Goal: Task Accomplishment & Management: Use online tool/utility

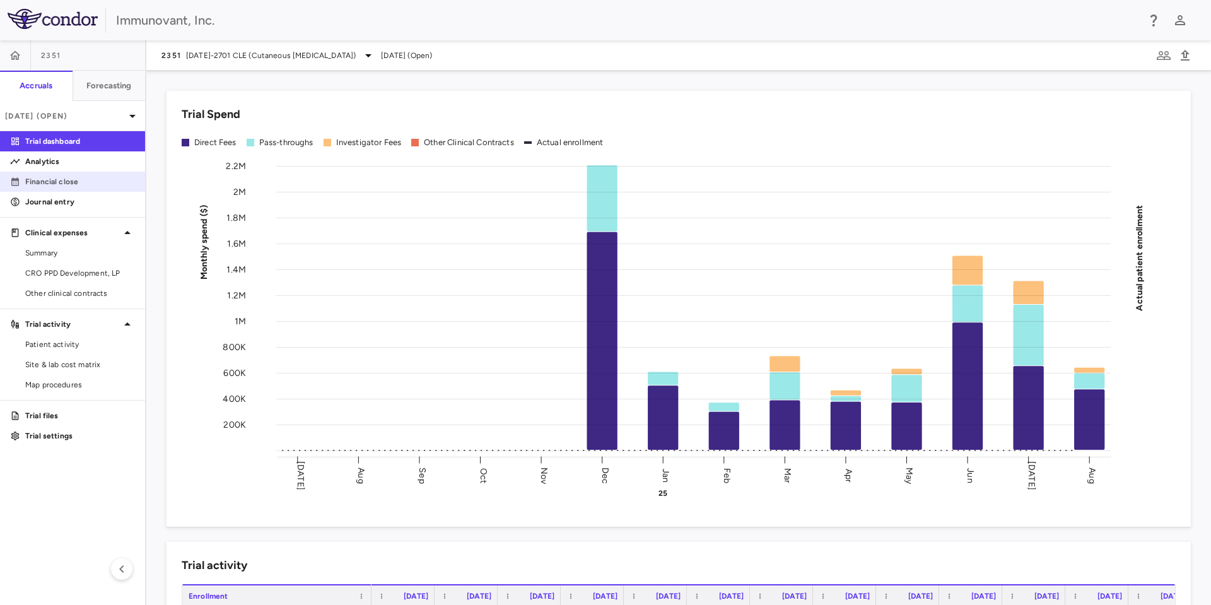
click at [69, 179] on p "Financial close" at bounding box center [80, 181] width 110 height 11
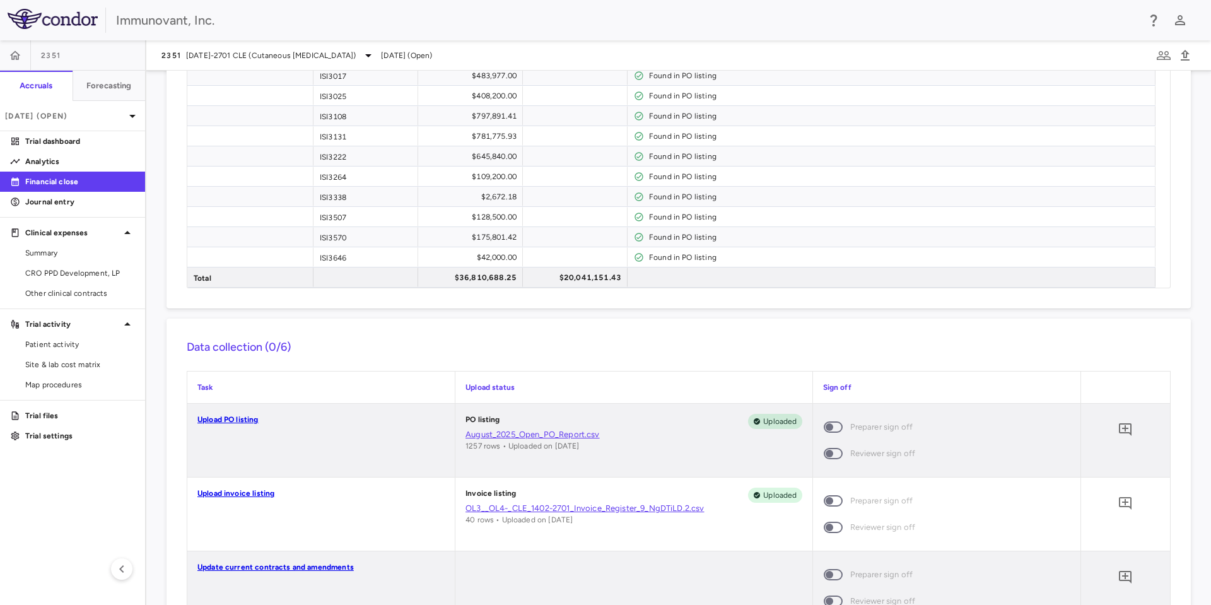
scroll to position [944, 0]
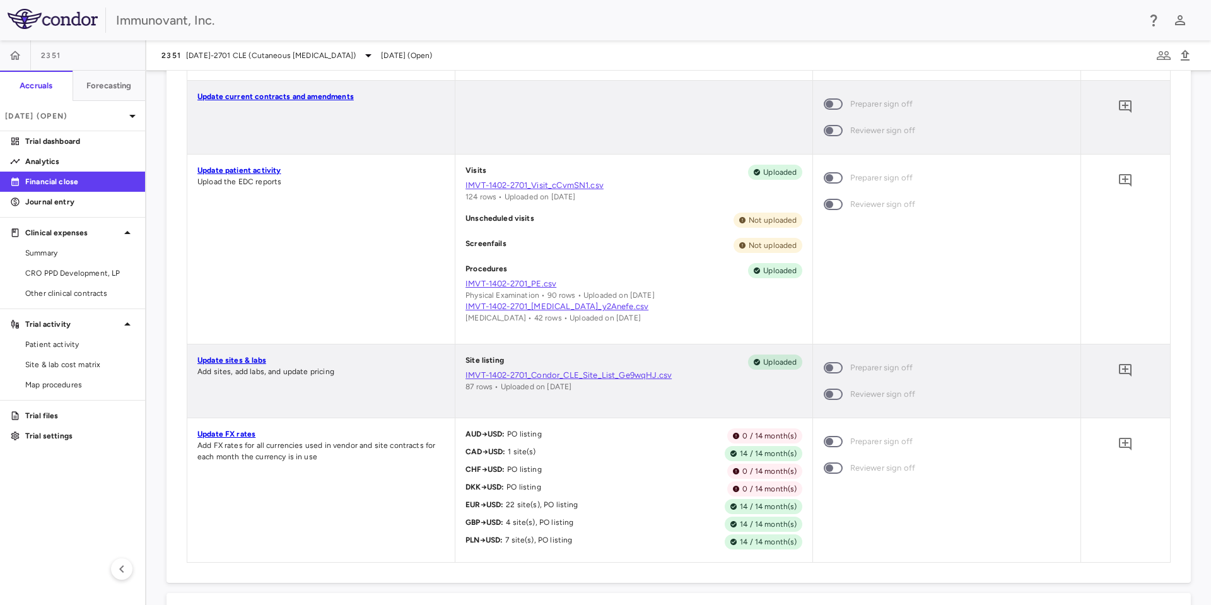
click at [243, 359] on link "Update sites & labs" at bounding box center [231, 360] width 69 height 9
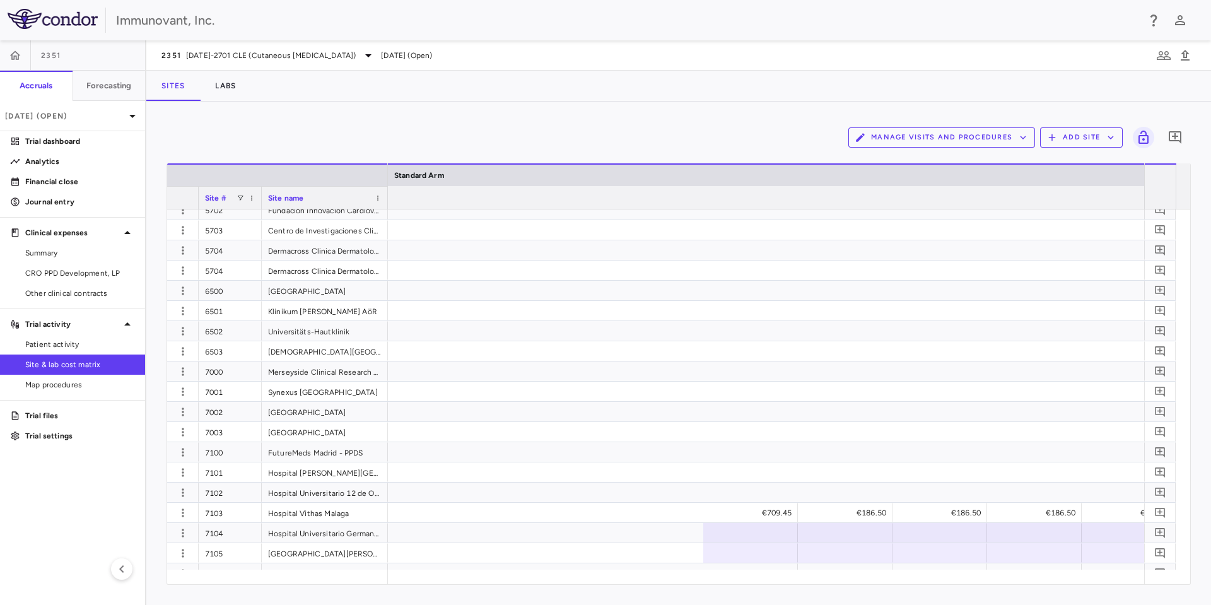
scroll to position [0, 4104]
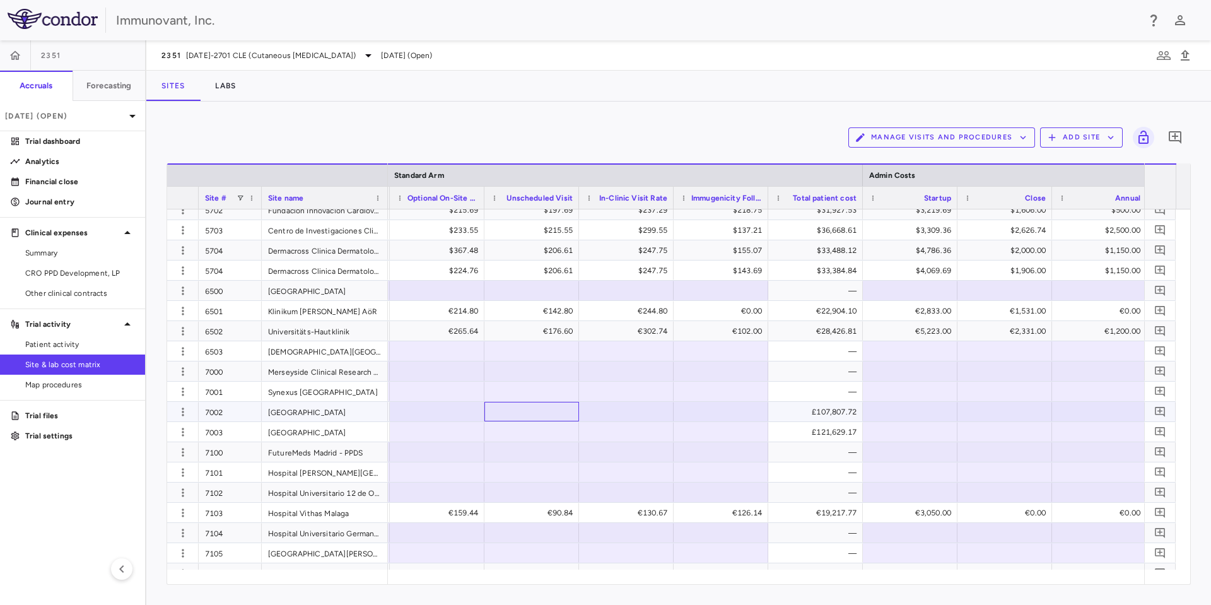
click at [527, 420] on div at bounding box center [532, 412] width 82 height 18
click at [562, 435] on div at bounding box center [532, 432] width 82 height 18
click at [563, 408] on div "£3,048.93" at bounding box center [534, 412] width 77 height 20
click at [425, 116] on div "Manage Visits and Procedures Add Site 0 Drag here to set row groups Drag here t…" at bounding box center [678, 353] width 1065 height 503
click at [437, 407] on div at bounding box center [437, 412] width 82 height 18
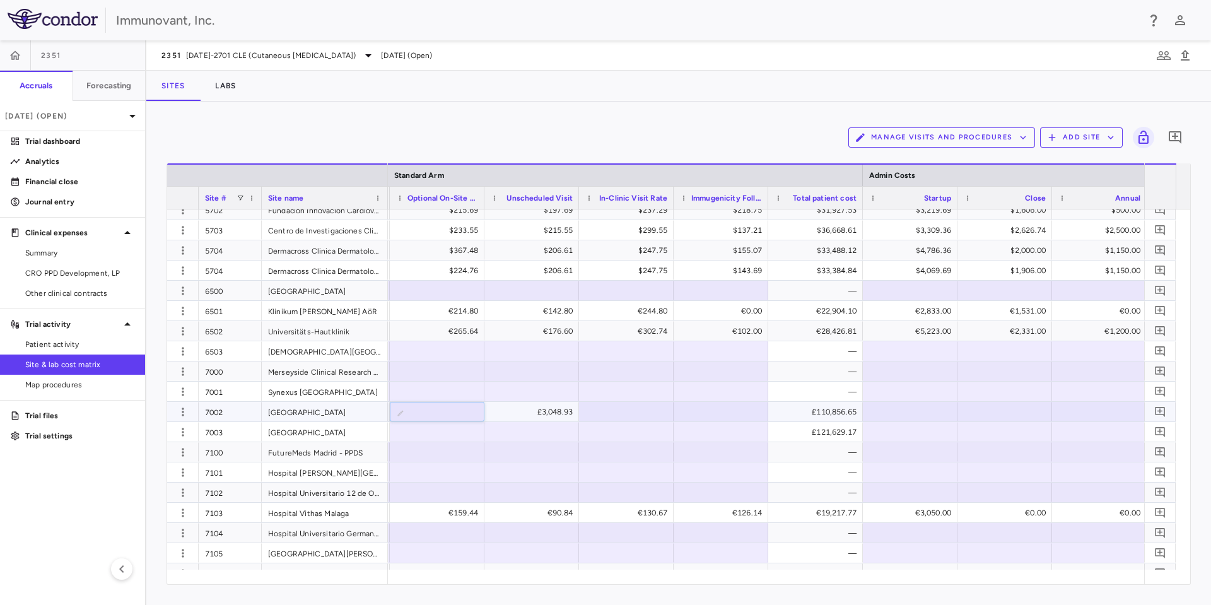
type input "*"
click at [702, 410] on div at bounding box center [721, 412] width 82 height 18
type input "*"
click at [644, 441] on div at bounding box center [626, 432] width 95 height 20
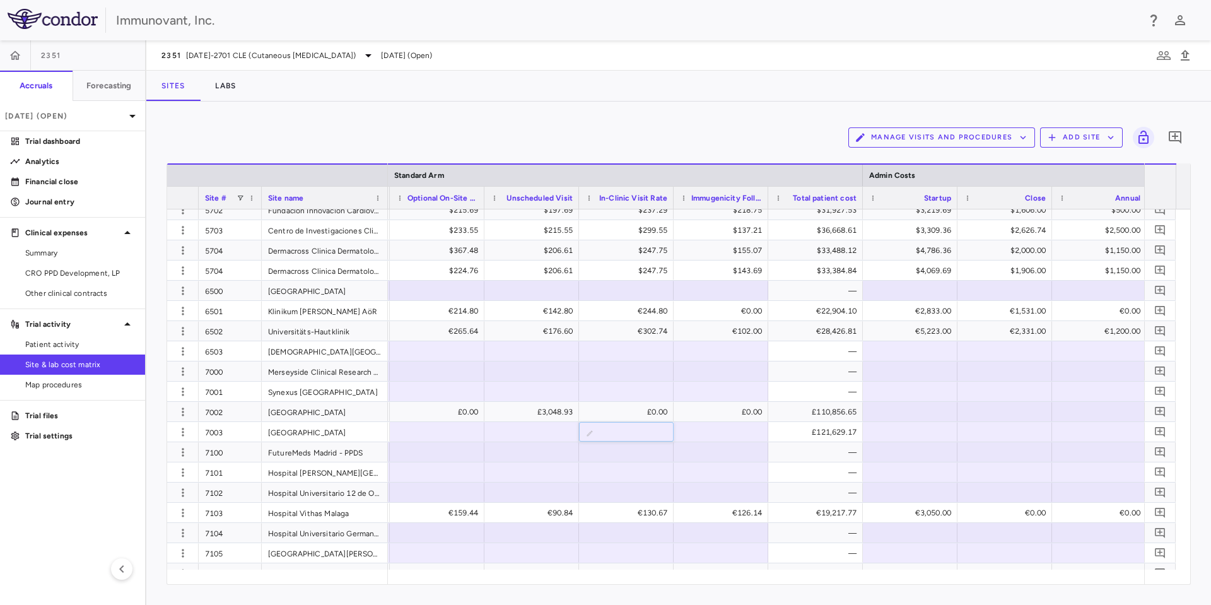
click at [593, 144] on div "Manage Visits and Procedures Add Site 0" at bounding box center [679, 138] width 1025 height 32
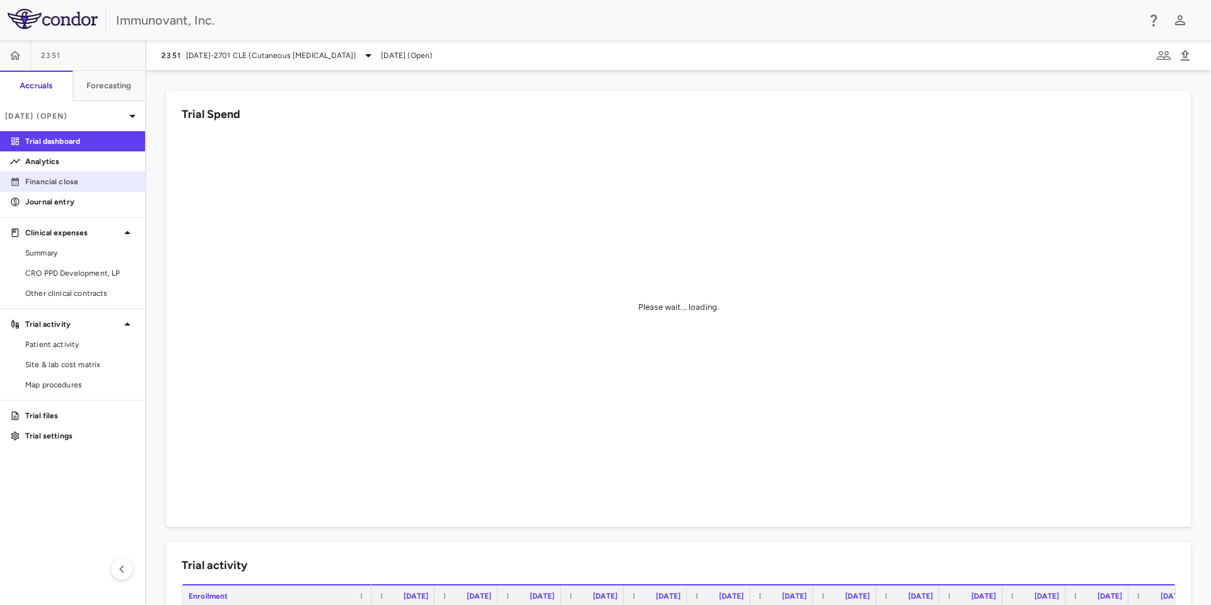
click at [62, 175] on link "Financial close" at bounding box center [72, 181] width 145 height 19
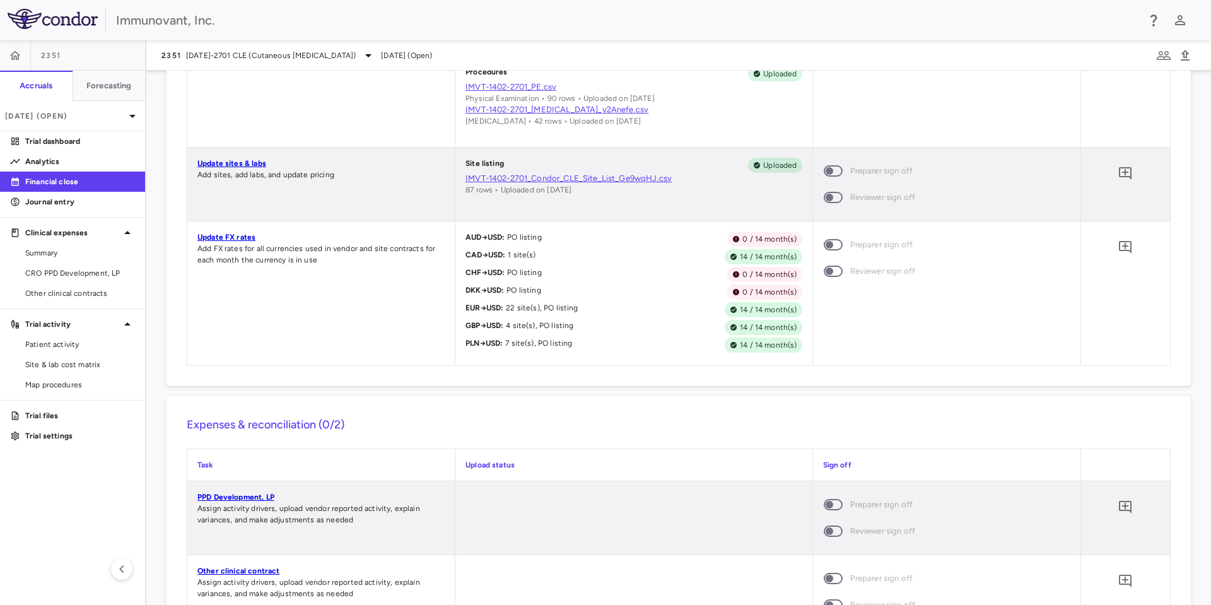
scroll to position [1111, 0]
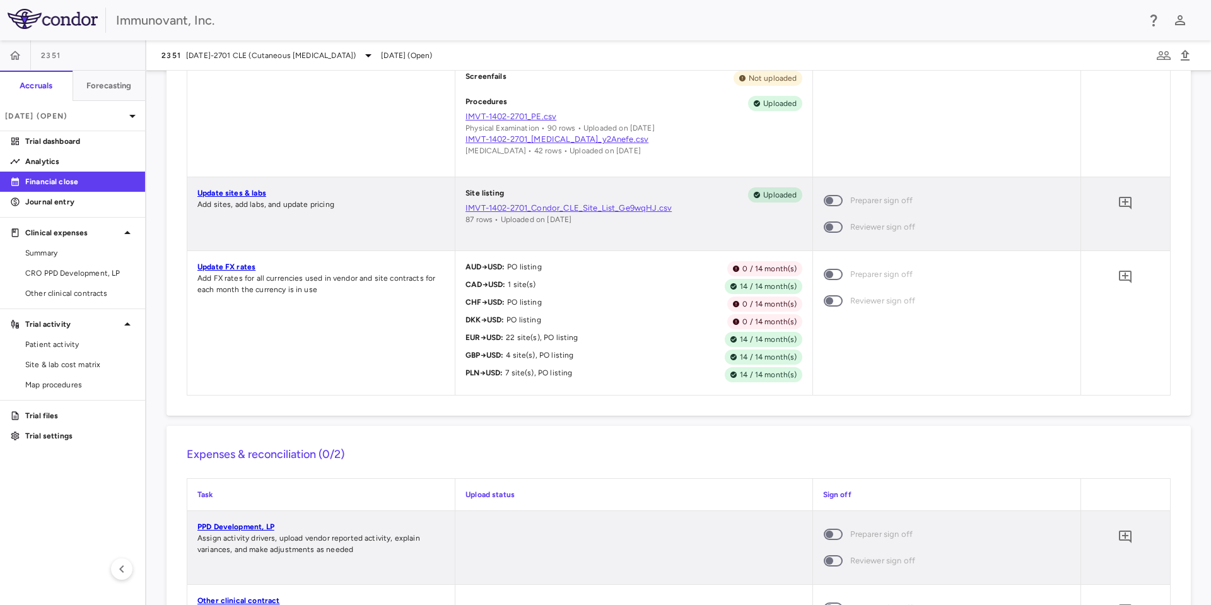
click at [241, 192] on link "Update sites & labs" at bounding box center [231, 193] width 69 height 9
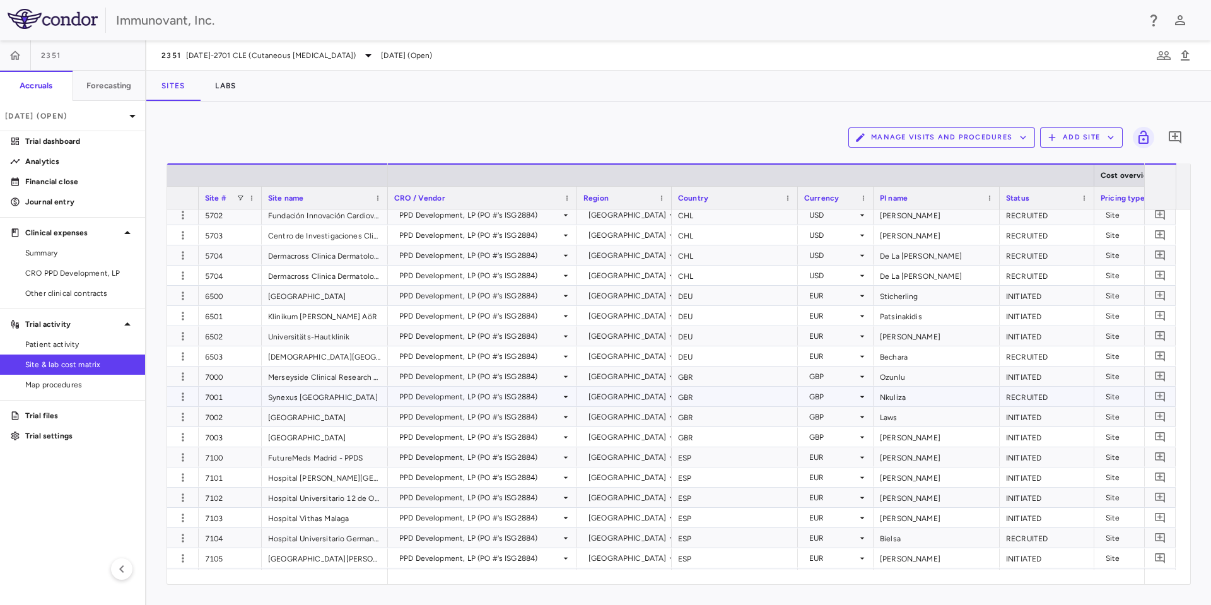
scroll to position [1514, 0]
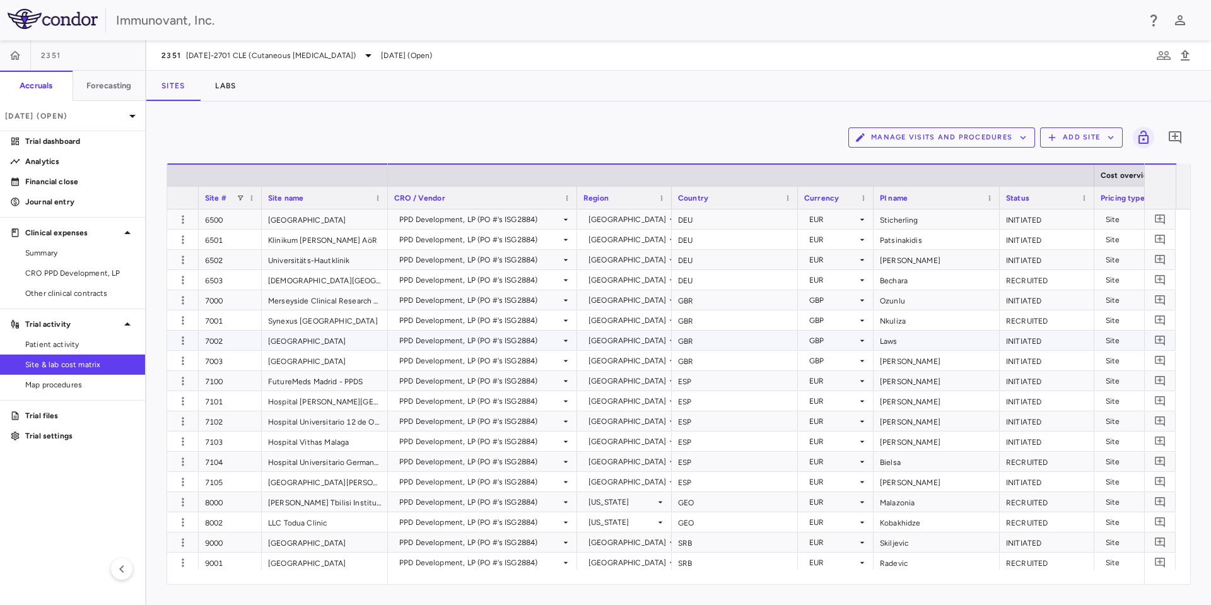
click at [331, 341] on div "Chapel Allerton Hospital" at bounding box center [325, 341] width 126 height 20
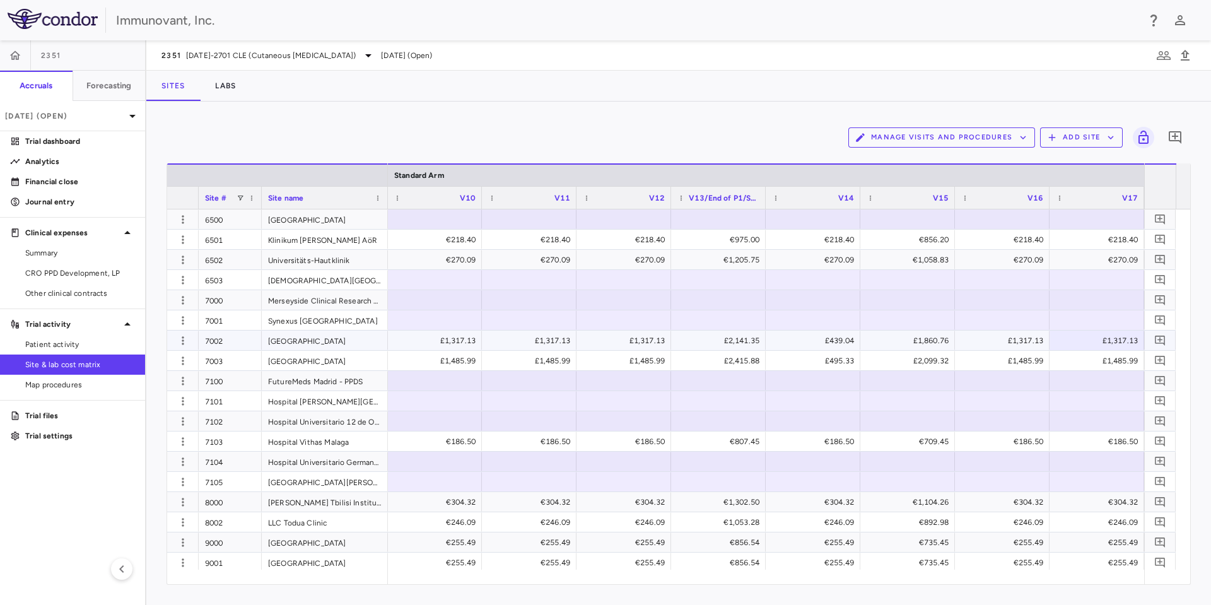
scroll to position [0, 0]
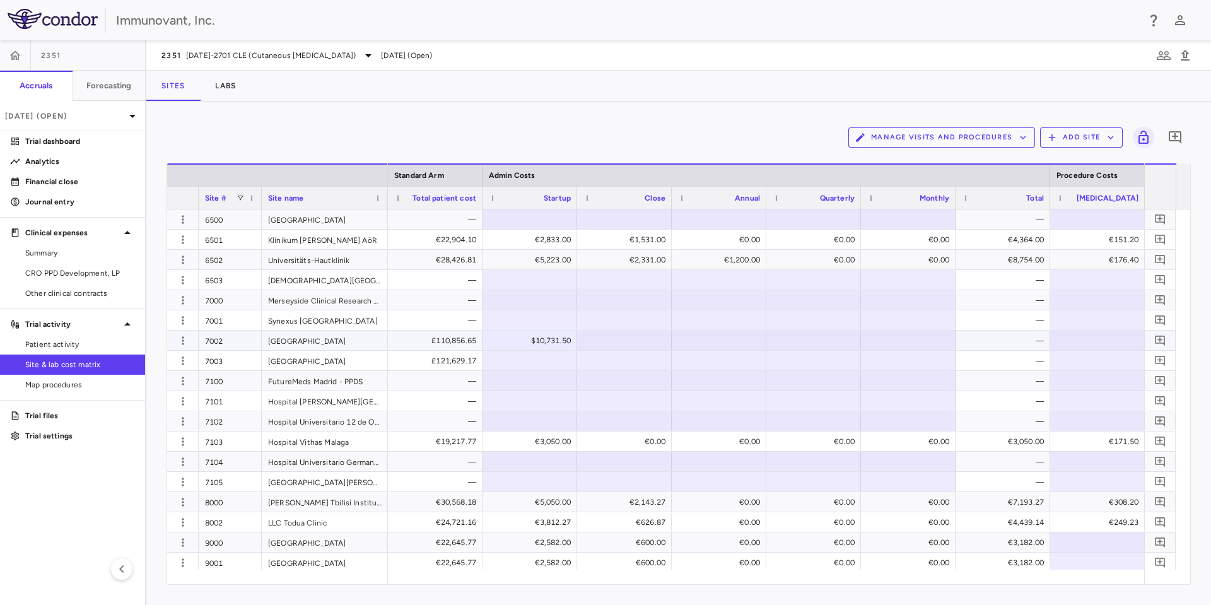
click at [628, 341] on div at bounding box center [625, 340] width 82 height 18
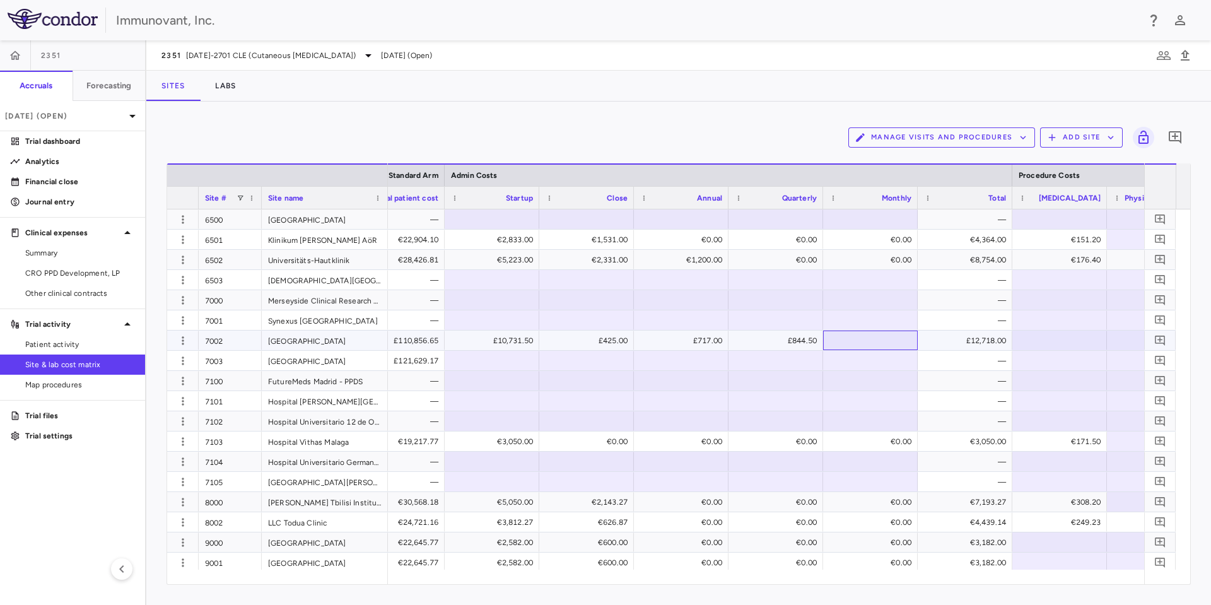
click at [854, 334] on div at bounding box center [871, 340] width 82 height 18
type input "*"
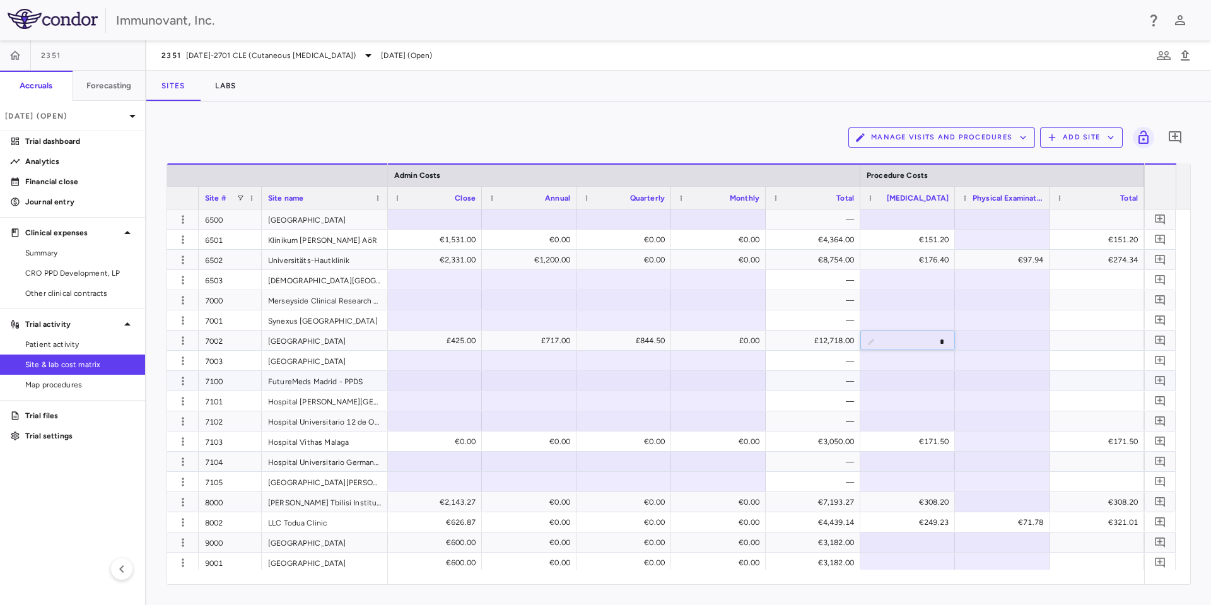
type input "*"
click at [1006, 341] on div at bounding box center [1003, 340] width 82 height 18
click at [997, 341] on div at bounding box center [1003, 340] width 82 height 18
type input "*"
click at [1013, 339] on div "0" at bounding box center [1005, 341] width 77 height 20
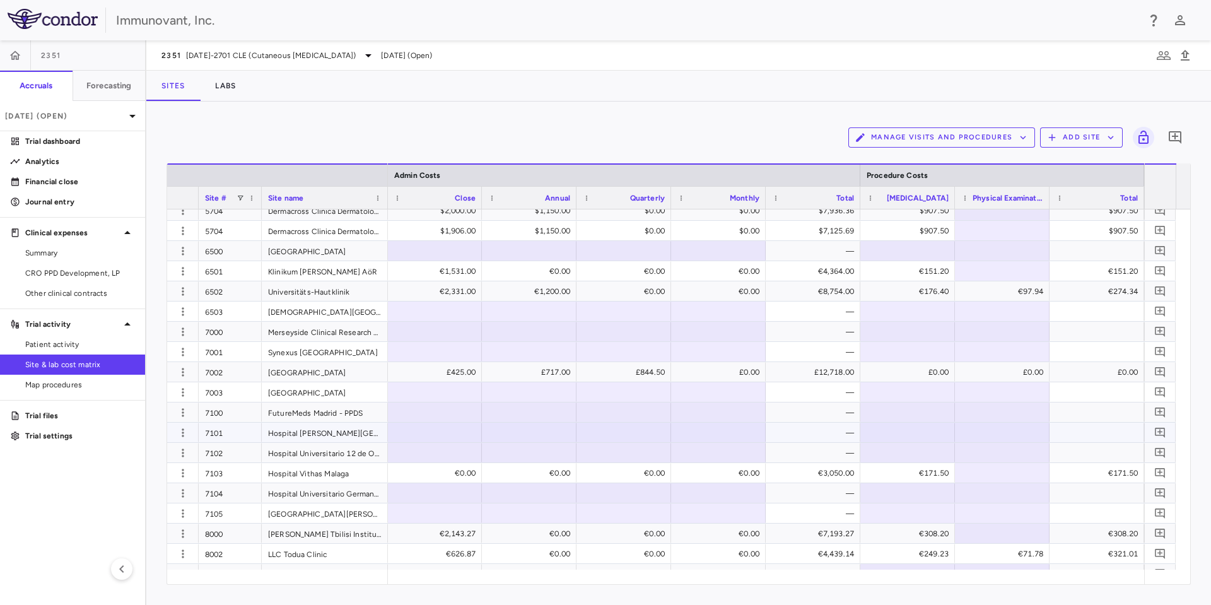
scroll to position [1538, 0]
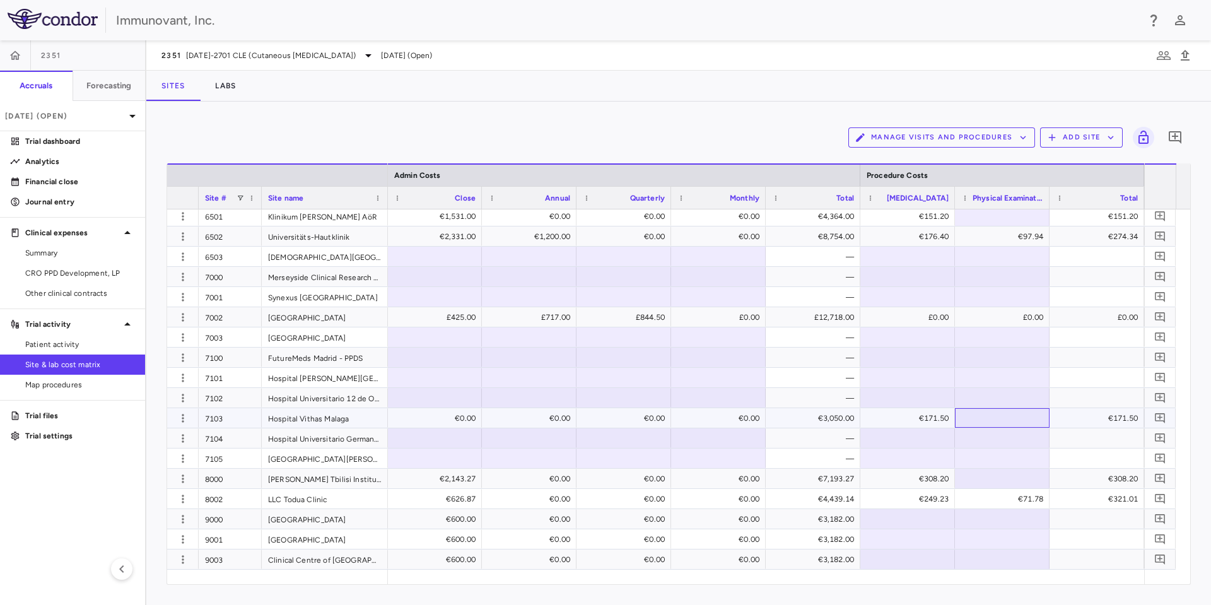
click at [1021, 415] on div at bounding box center [1003, 418] width 82 height 18
type input "*"
click at [1025, 423] on div "0" at bounding box center [1005, 418] width 77 height 20
click at [1032, 432] on div at bounding box center [1003, 438] width 82 height 18
click at [1080, 444] on div at bounding box center [1097, 438] width 82 height 18
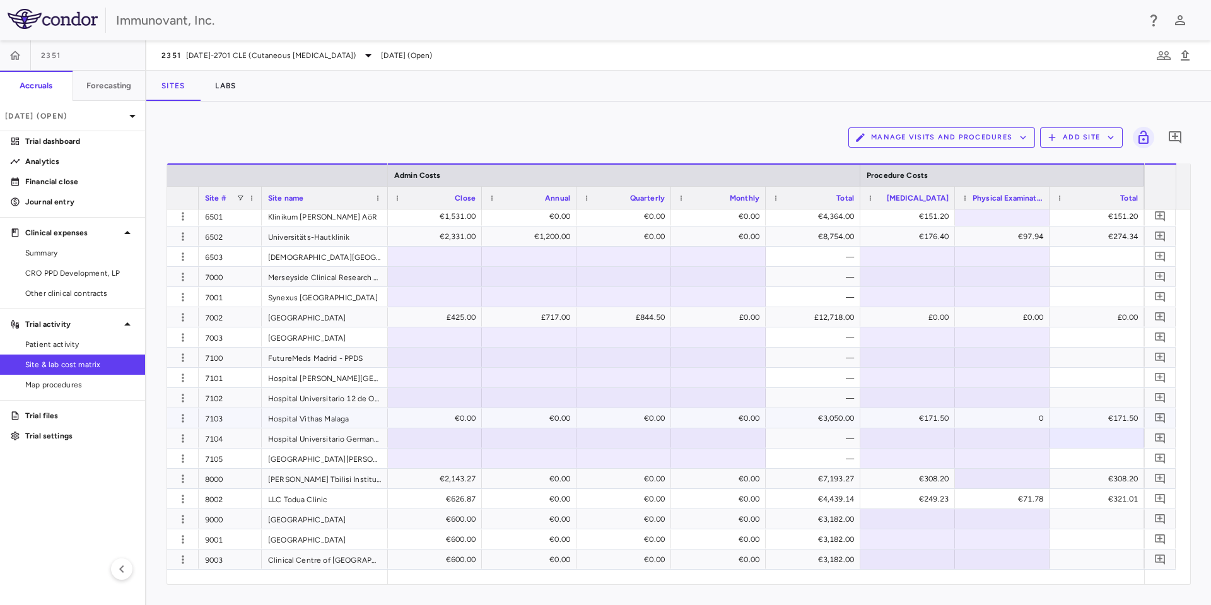
click at [1095, 417] on div "€171.50" at bounding box center [1099, 418] width 77 height 20
click at [1034, 413] on div "0" at bounding box center [1005, 418] width 77 height 20
type input "*"
click at [987, 445] on div at bounding box center [1003, 438] width 82 height 18
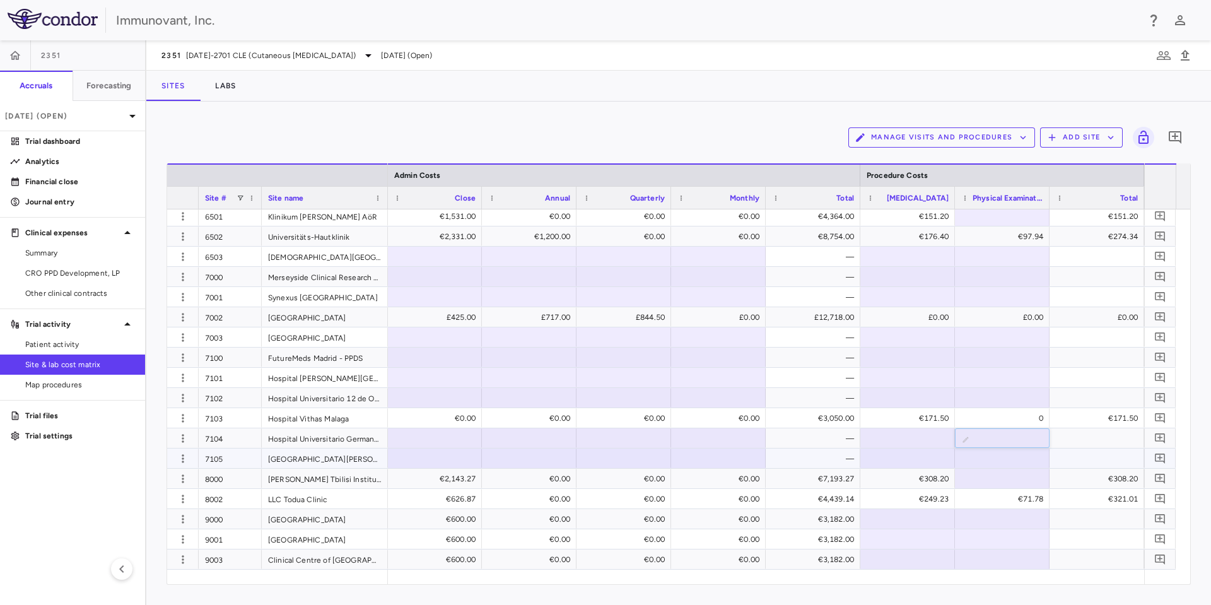
click at [1008, 459] on div at bounding box center [1003, 458] width 82 height 18
click at [1011, 473] on div at bounding box center [1003, 478] width 82 height 18
type input "*"
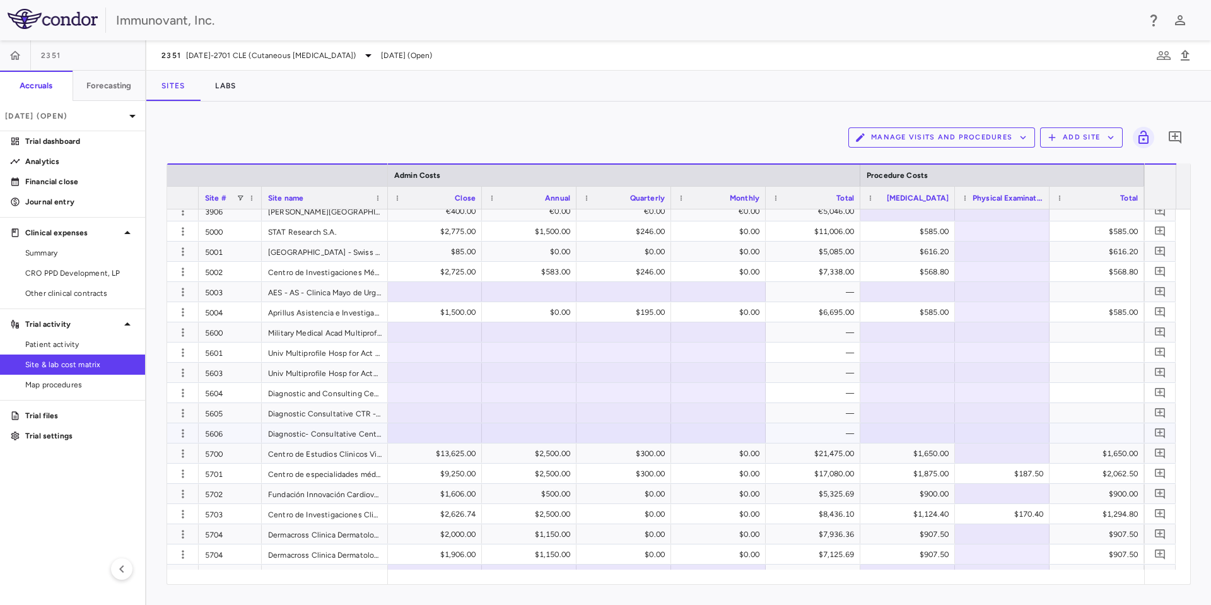
scroll to position [1159, 0]
click at [1027, 451] on div at bounding box center [1003, 453] width 82 height 18
type input "*"
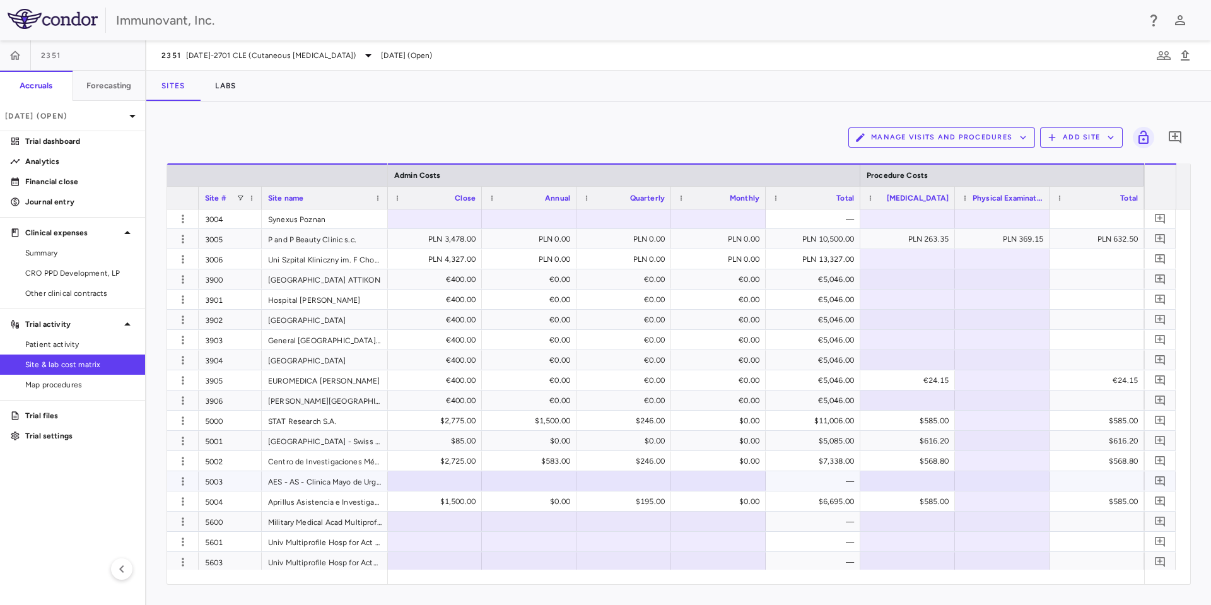
scroll to position [1184, 0]
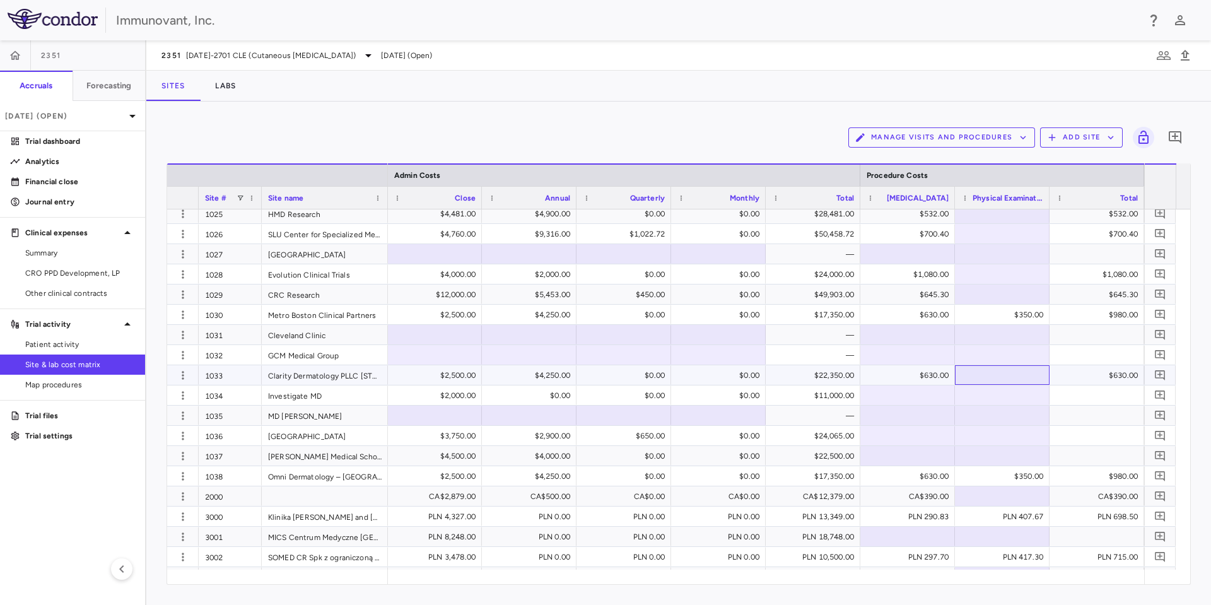
click at [1024, 380] on div at bounding box center [1003, 375] width 82 height 18
type input "*"
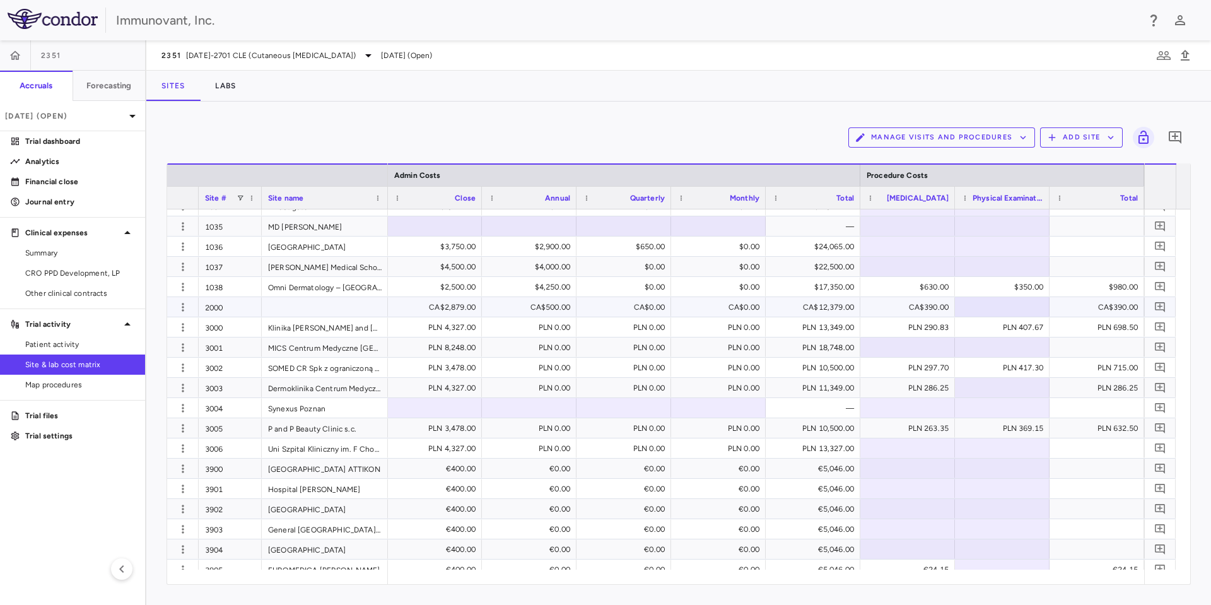
click at [1027, 313] on div at bounding box center [1003, 307] width 82 height 18
type input "*"
click at [1044, 331] on div "PLN 407.67" at bounding box center [1002, 327] width 95 height 20
click at [1047, 350] on div at bounding box center [1002, 348] width 95 height 20
